Goal: Task Accomplishment & Management: Use online tool/utility

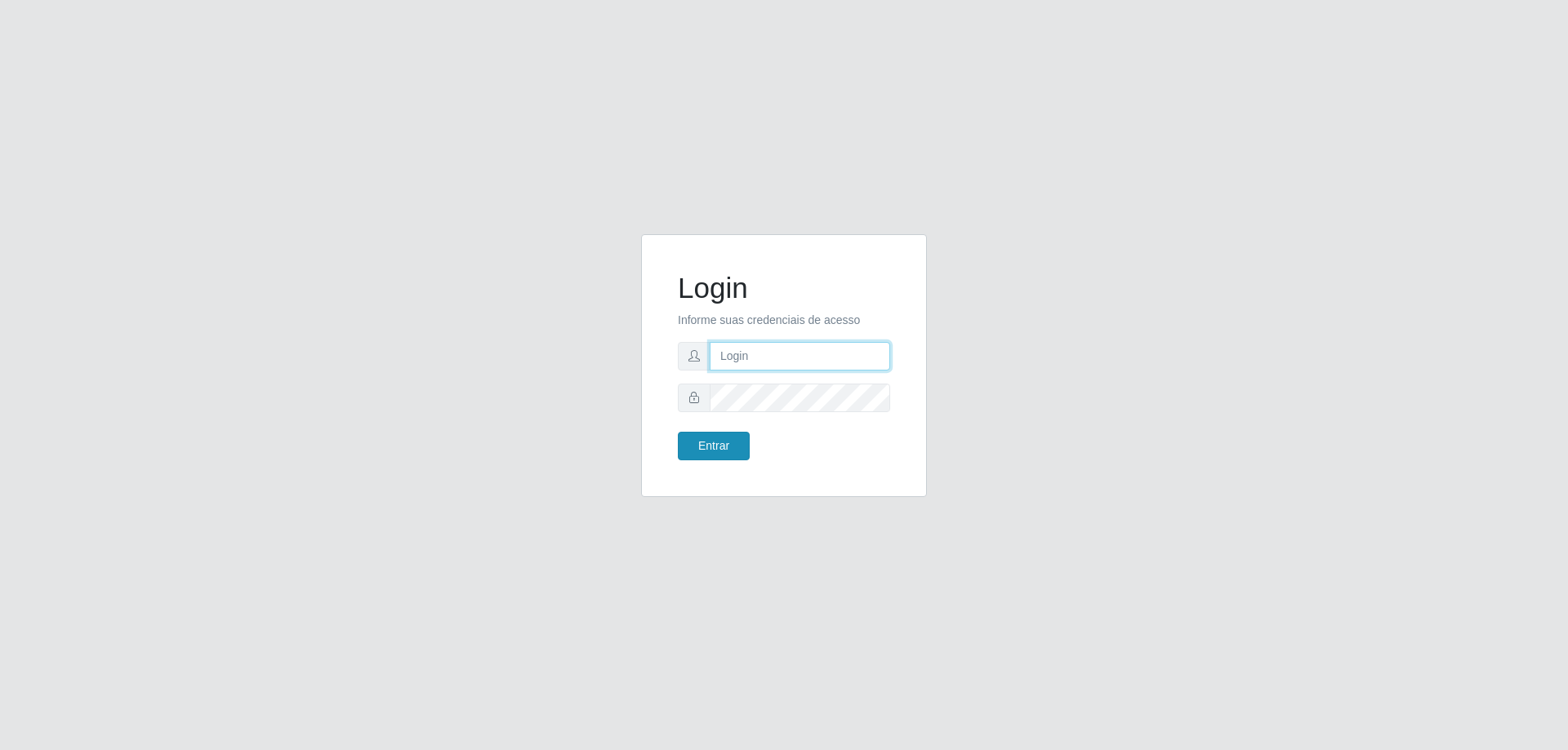
type input "[EMAIL_ADDRESS][DOMAIN_NAME]"
click at [722, 453] on button "Entrar" at bounding box center [713, 446] width 72 height 29
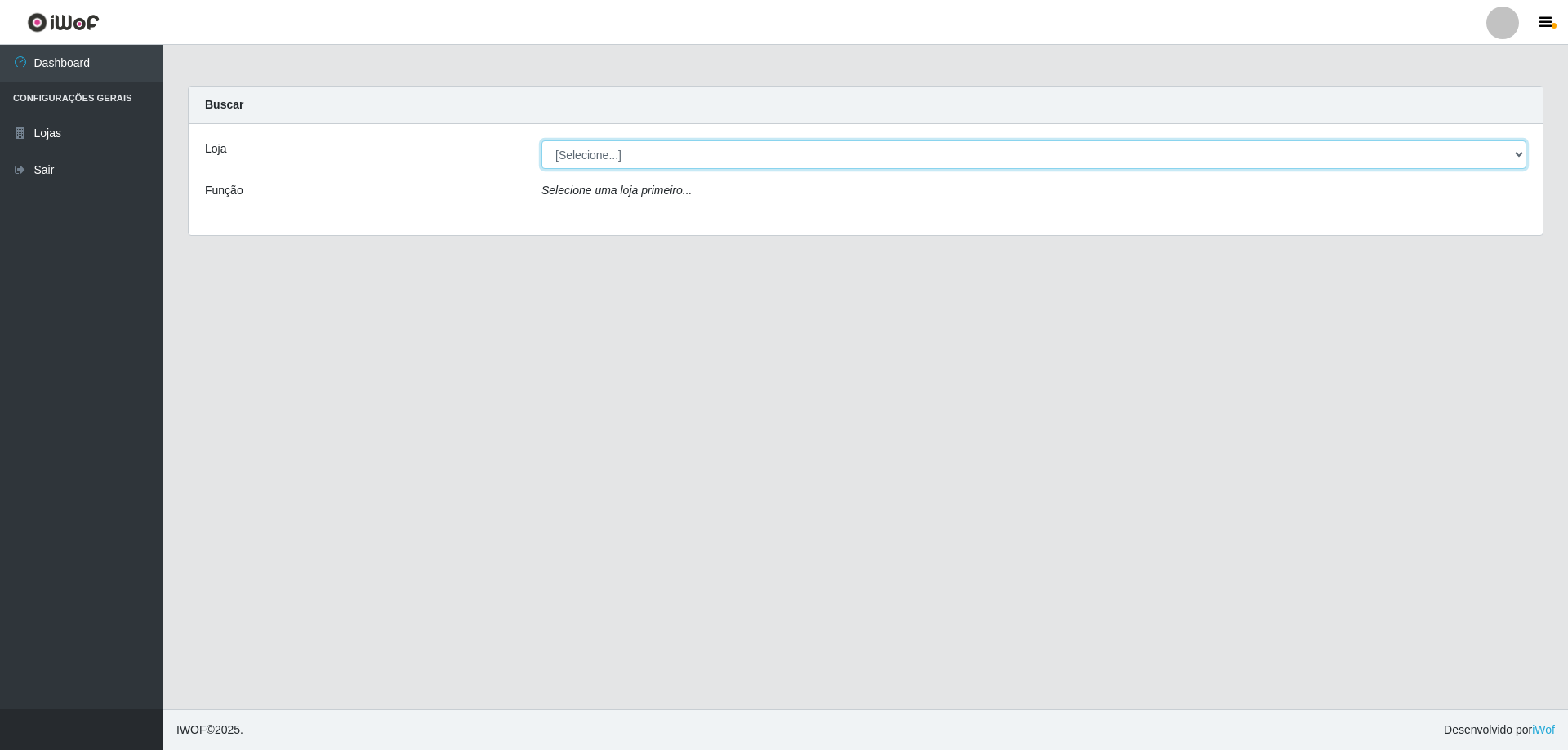
click at [675, 149] on select "[Selecione...] SuperShow Bis - [GEOGRAPHIC_DATA]" at bounding box center [1034, 155] width 985 height 29
select select "59"
click at [541, 141] on select "[Selecione...] SuperShow Bis - [GEOGRAPHIC_DATA]" at bounding box center [1034, 155] width 985 height 29
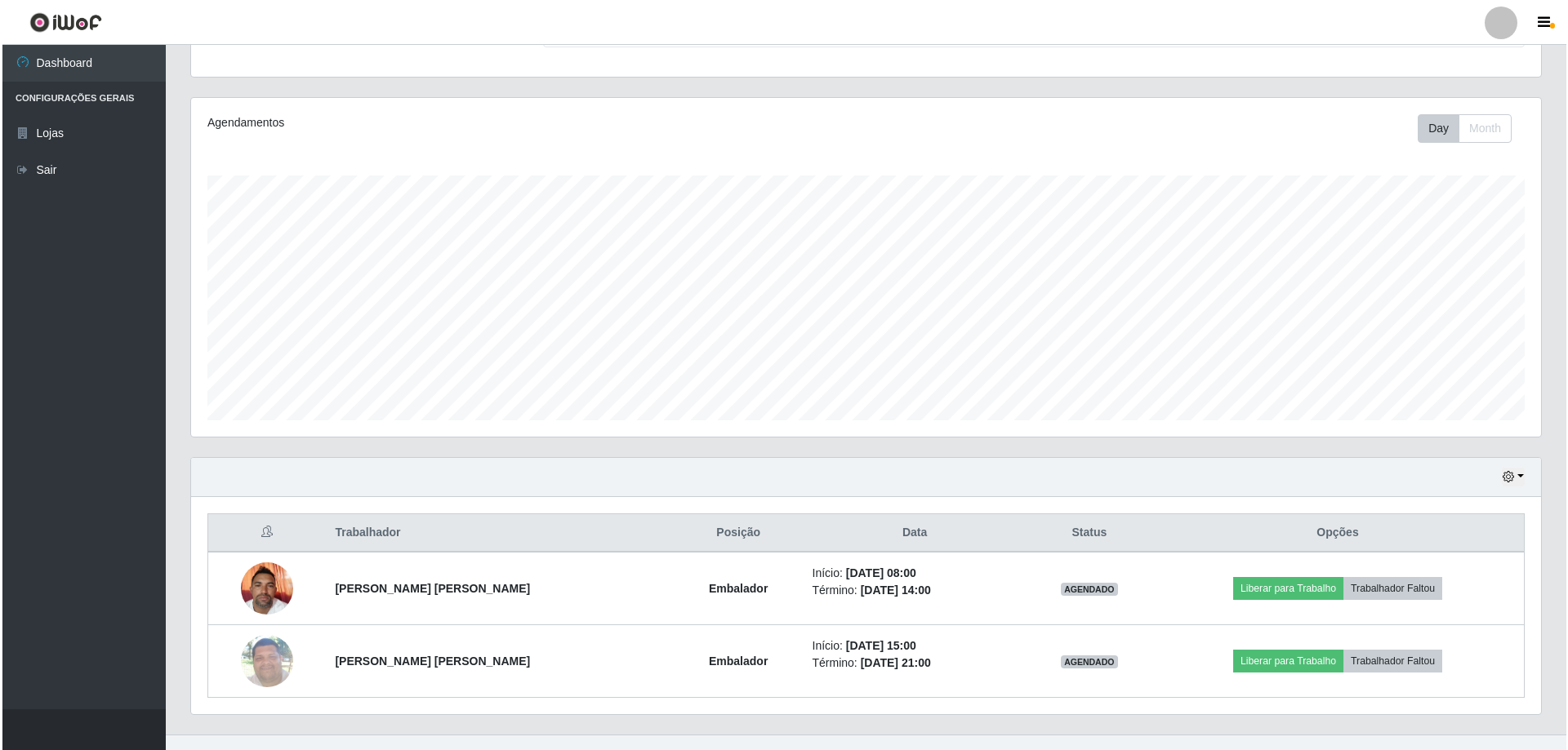
scroll to position [189, 0]
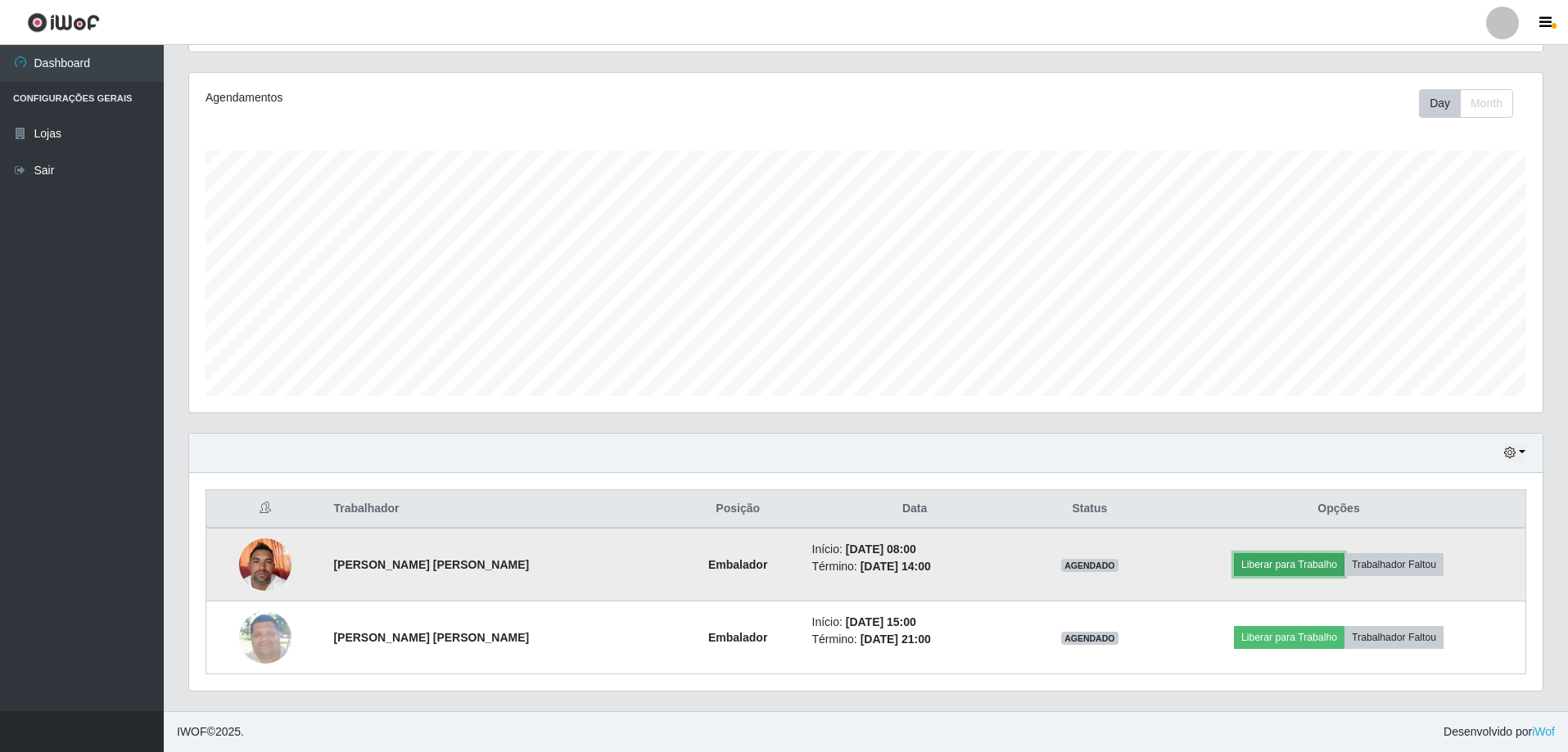
click at [1298, 567] on button "Liberar para Trabalho" at bounding box center [1289, 564] width 111 height 23
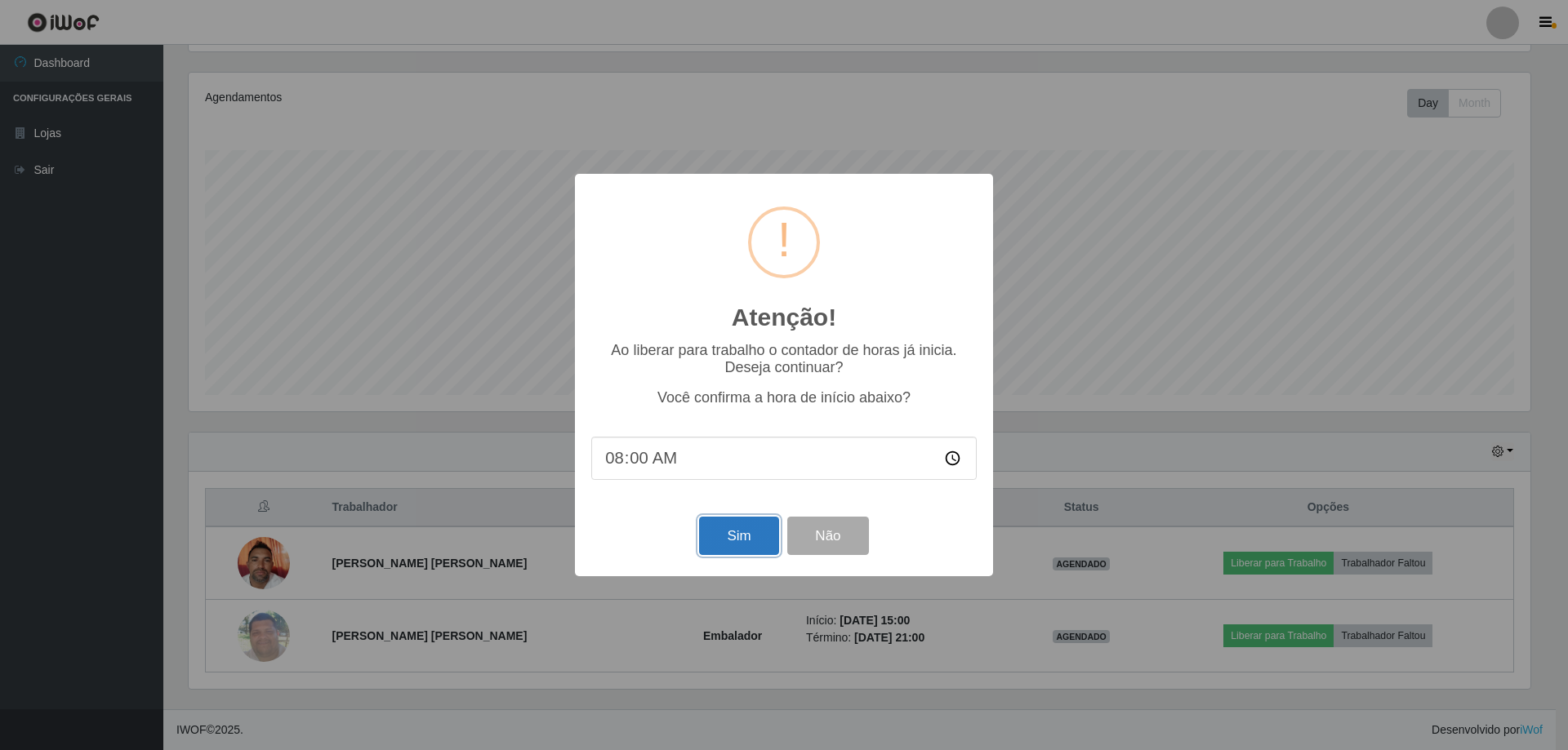
click at [732, 528] on button "Sim" at bounding box center [738, 536] width 79 height 39
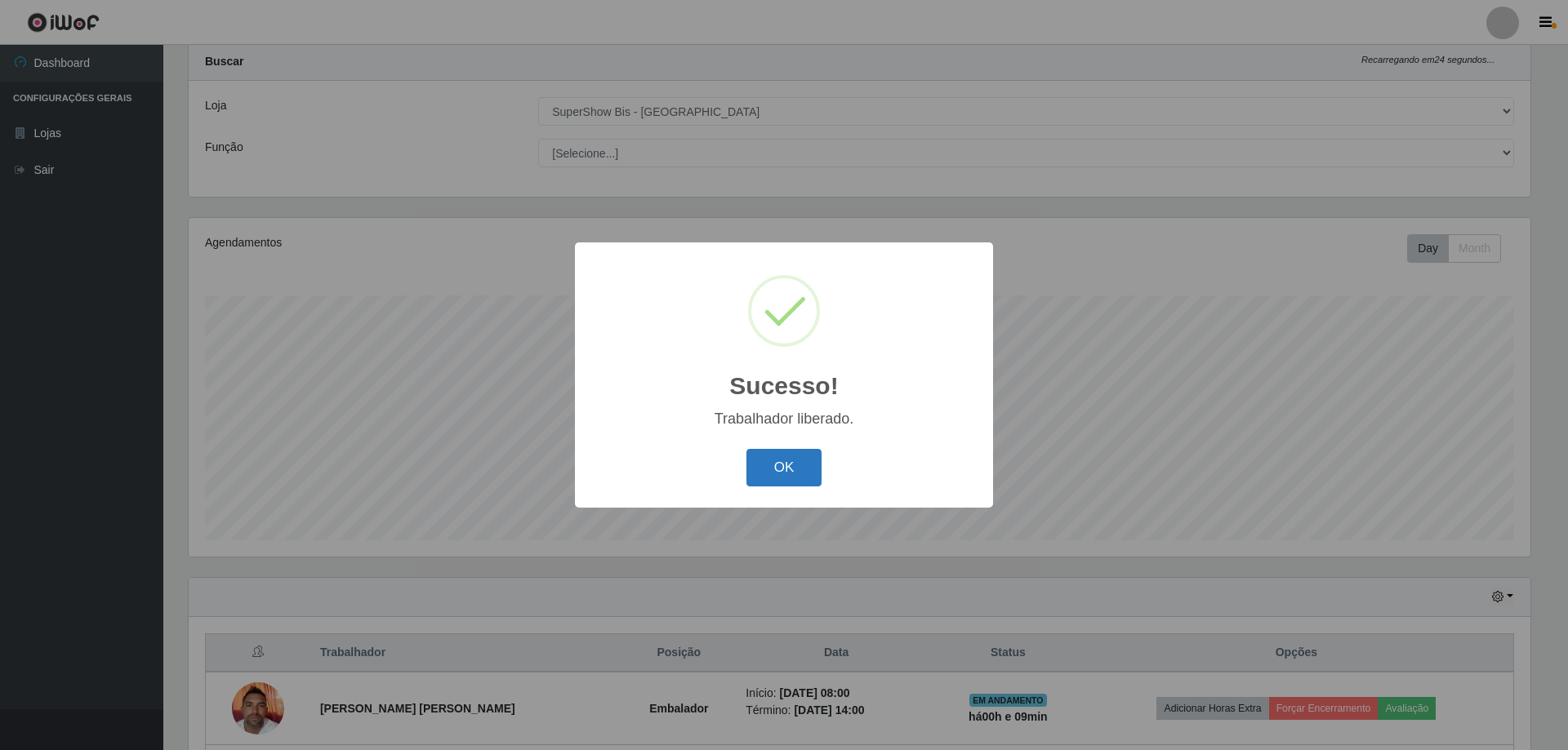
click at [799, 470] on button "OK" at bounding box center [784, 469] width 76 height 39
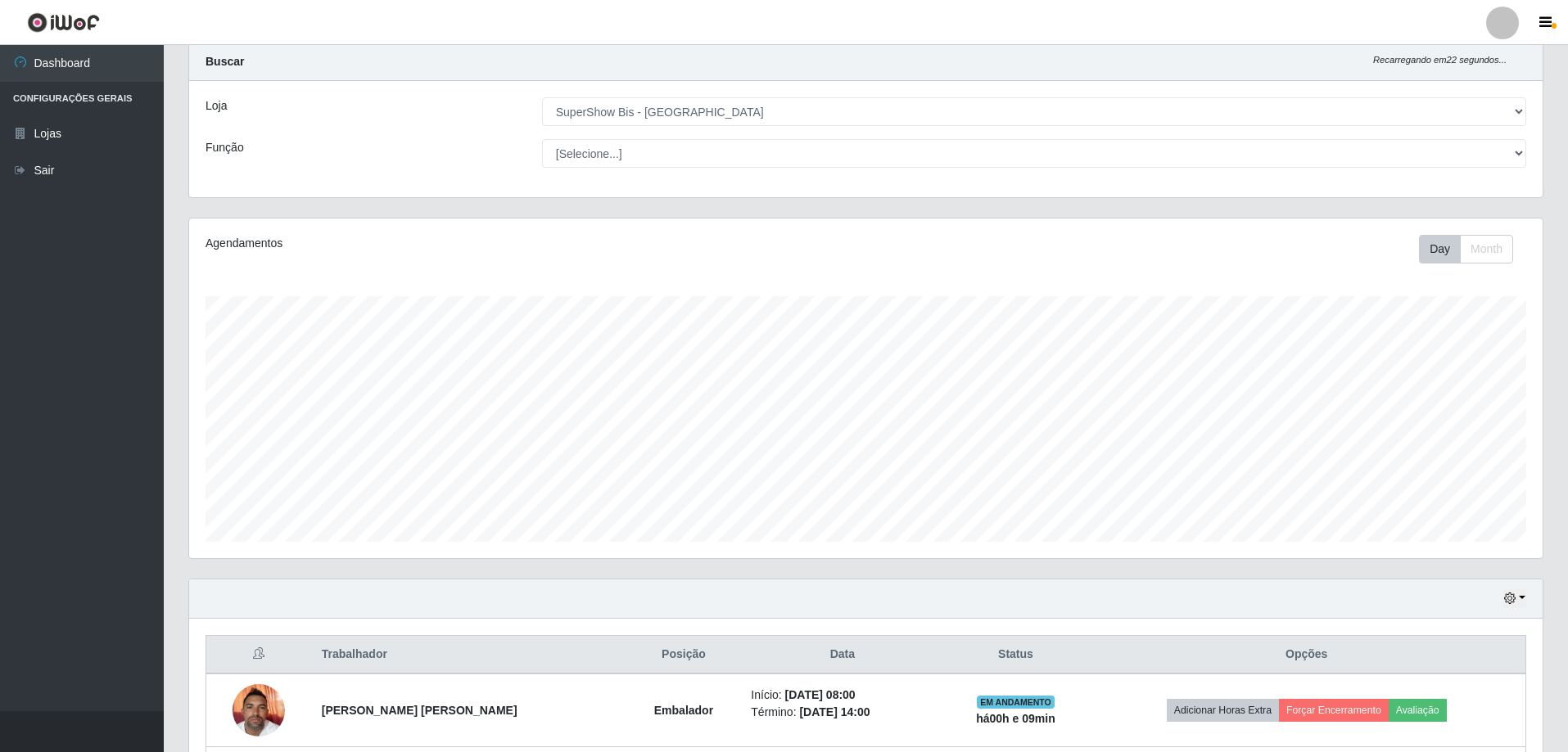
scroll to position [189, 0]
